Goal: Task Accomplishment & Management: Use online tool/utility

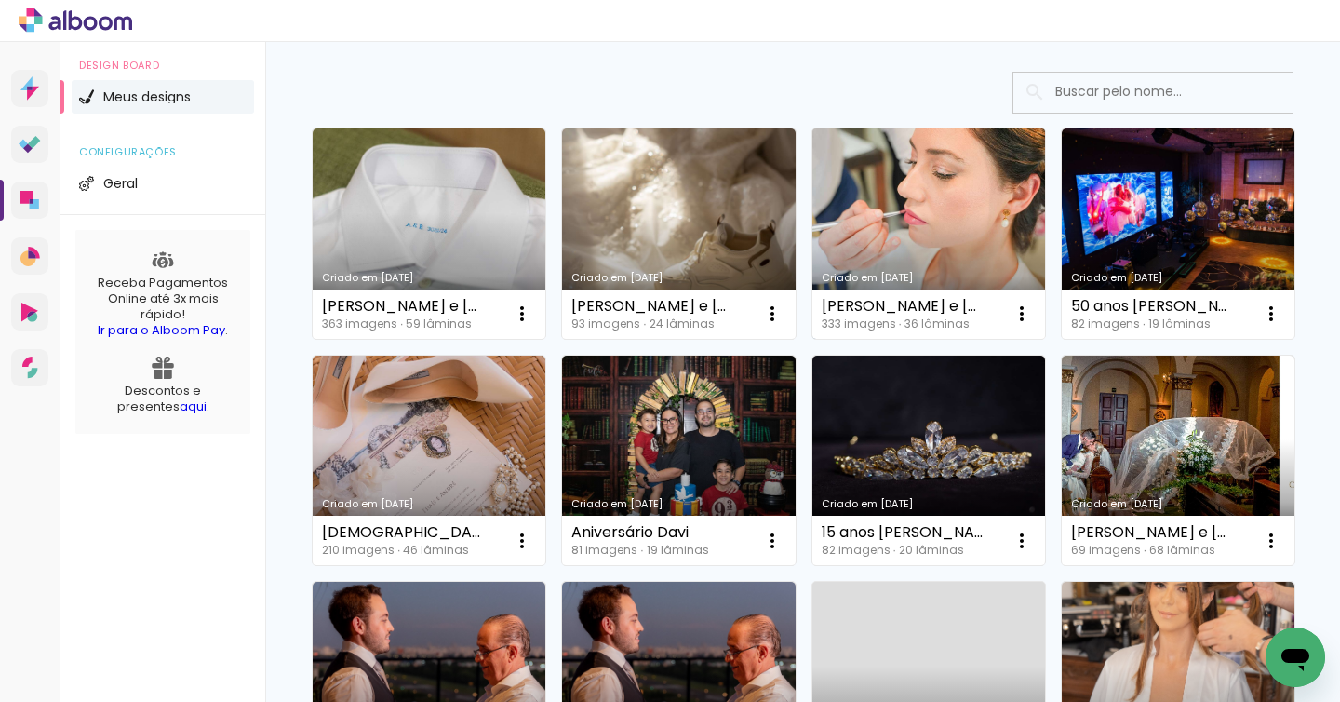
scroll to position [111, 0]
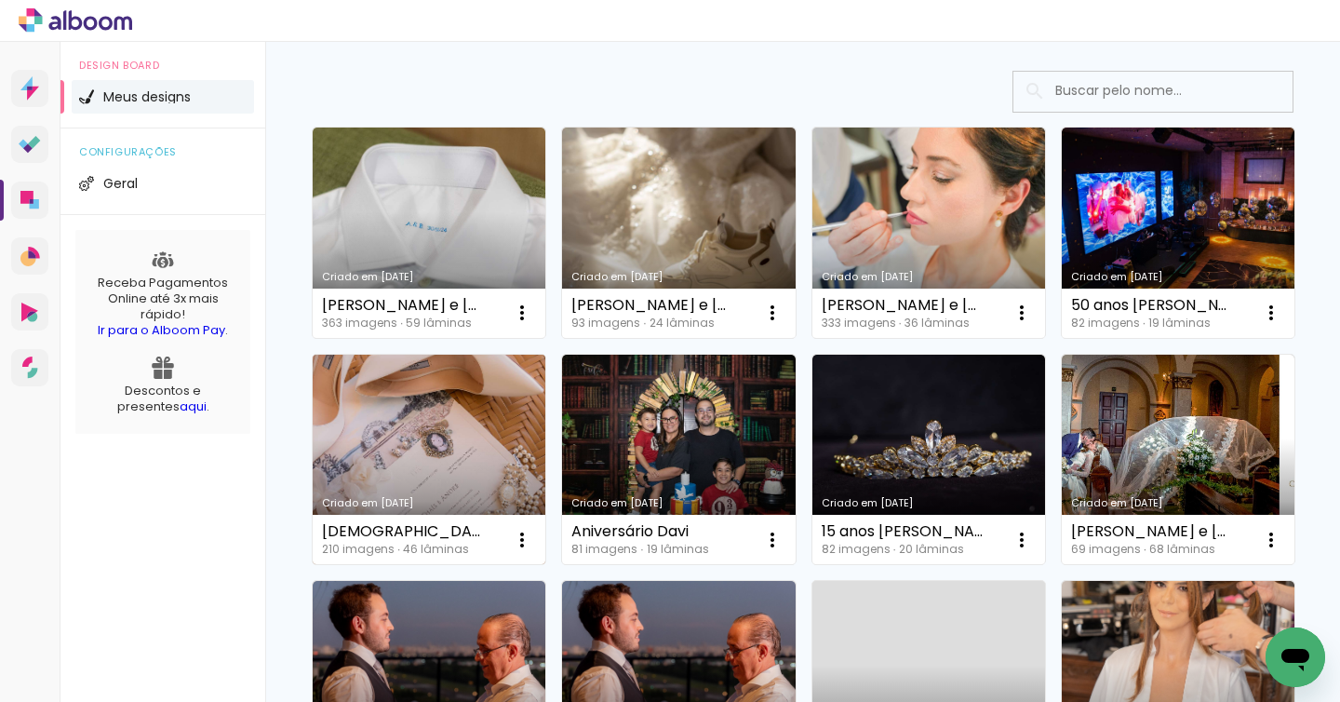
click at [454, 413] on link "Criado em [DATE]" at bounding box center [429, 460] width 233 height 210
